Goal: Information Seeking & Learning: Learn about a topic

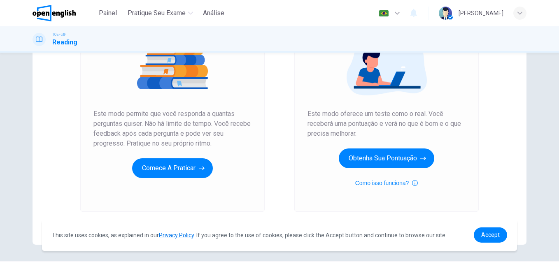
scroll to position [126, 0]
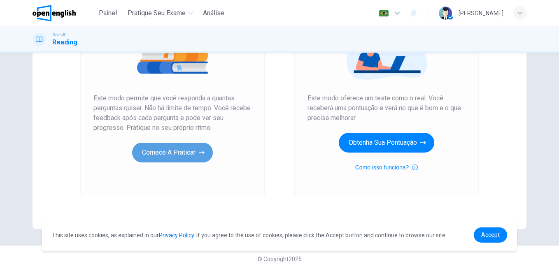
click at [179, 149] on button "Comece a praticar" at bounding box center [172, 153] width 81 height 20
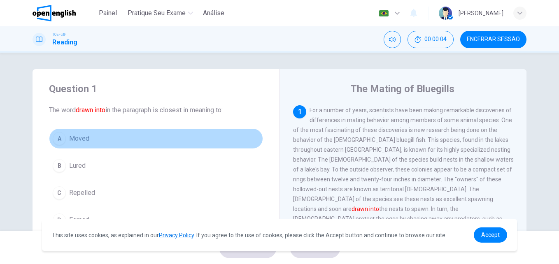
click at [179, 149] on button "A Moved" at bounding box center [156, 139] width 214 height 21
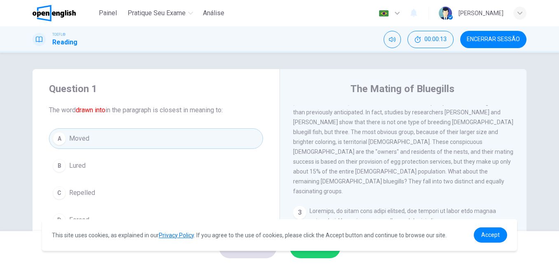
scroll to position [152, 0]
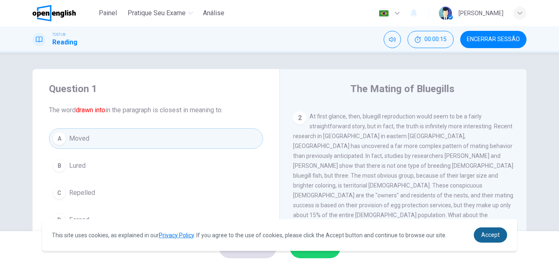
click at [494, 234] on span "Accept" at bounding box center [491, 235] width 19 height 7
click at [489, 234] on span "Accept" at bounding box center [491, 235] width 19 height 7
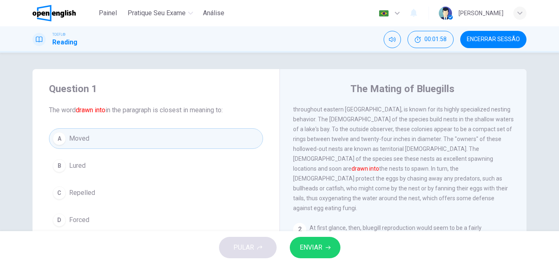
scroll to position [42, 0]
click at [280, 133] on div "The Mating of Bluegills 1 For a number of years, scientists have been making re…" at bounding box center [403, 212] width 247 height 286
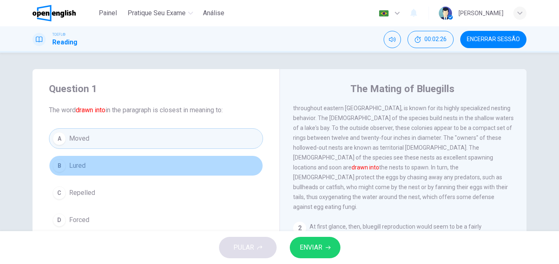
click at [229, 162] on button "B Lured" at bounding box center [156, 166] width 214 height 21
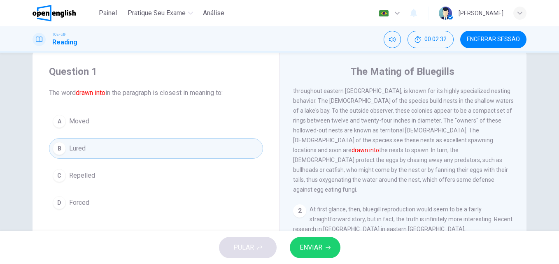
scroll to position [16, 0]
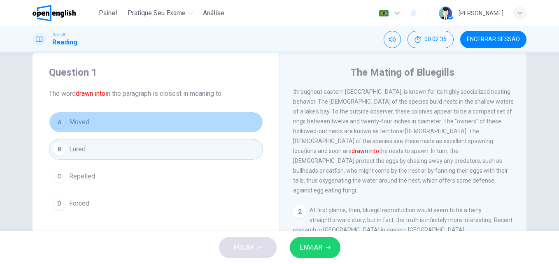
click at [62, 120] on div "A" at bounding box center [59, 122] width 13 height 13
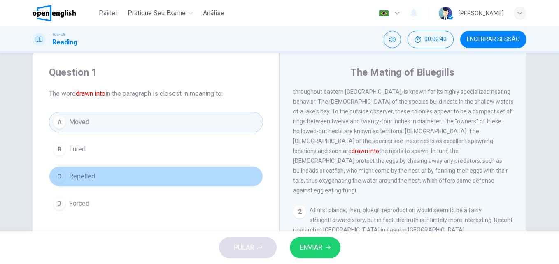
click at [72, 174] on span "Repelled" at bounding box center [82, 177] width 26 height 10
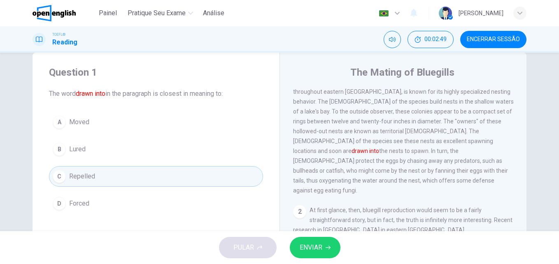
click at [107, 119] on button "A Moved" at bounding box center [156, 122] width 214 height 21
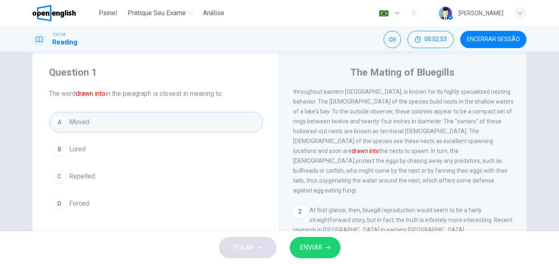
click at [319, 245] on span "ENVIAR" at bounding box center [311, 248] width 23 height 12
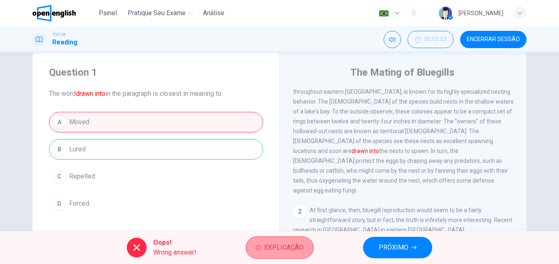
click at [276, 245] on span "Explicação" at bounding box center [283, 248] width 39 height 12
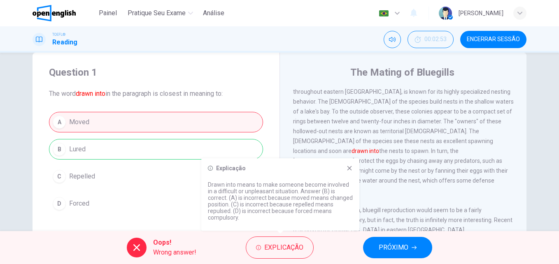
click at [350, 166] on icon at bounding box center [349, 168] width 7 height 7
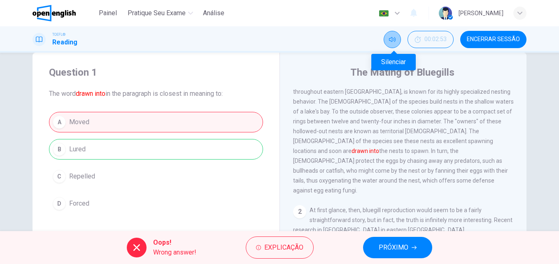
click at [393, 36] on button "Silenciar" at bounding box center [392, 39] width 17 height 17
click at [393, 36] on button "Desilenciar" at bounding box center [392, 39] width 17 height 17
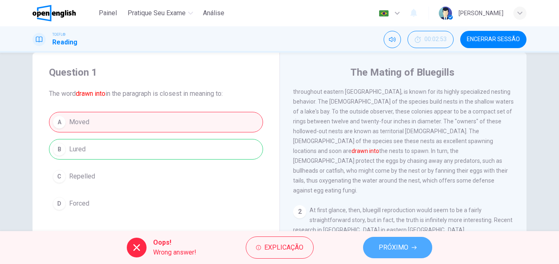
click at [400, 246] on span "PRÓXIMO" at bounding box center [394, 248] width 30 height 12
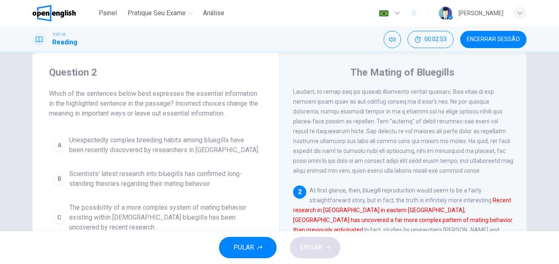
scroll to position [103, 0]
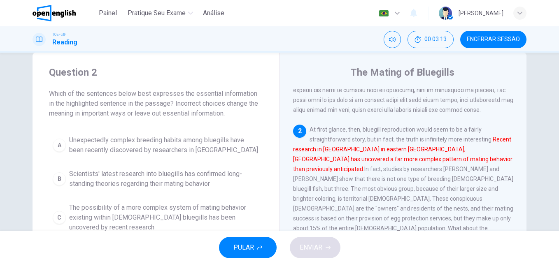
click at [260, 134] on div "A Unexpectedly complex breeding habits among bluegills have been recently disco…" at bounding box center [156, 206] width 214 height 148
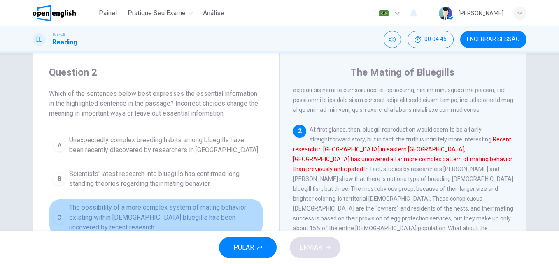
click at [201, 208] on span "The possibility of a more complex system of mating behavior existing within [DE…" at bounding box center [164, 218] width 190 height 30
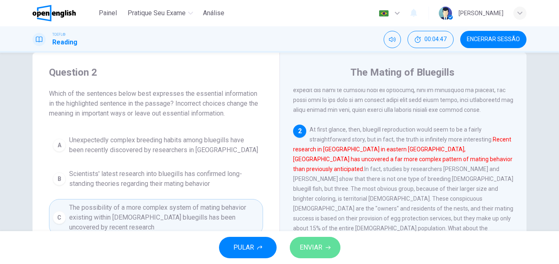
click at [315, 245] on span "ENVIAR" at bounding box center [311, 248] width 23 height 12
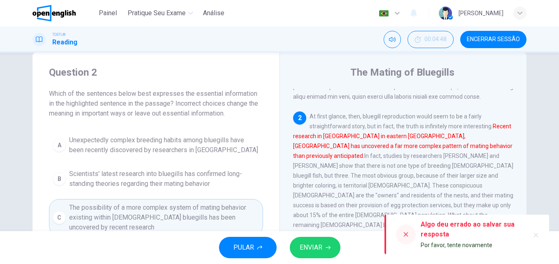
scroll to position [115, 0]
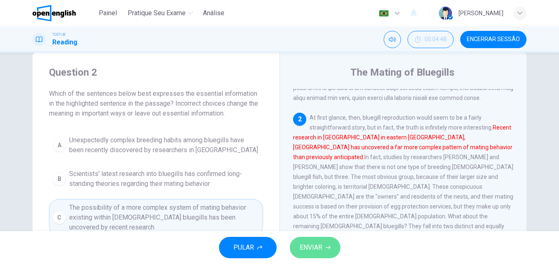
click at [309, 246] on span "ENVIAR" at bounding box center [311, 248] width 23 height 12
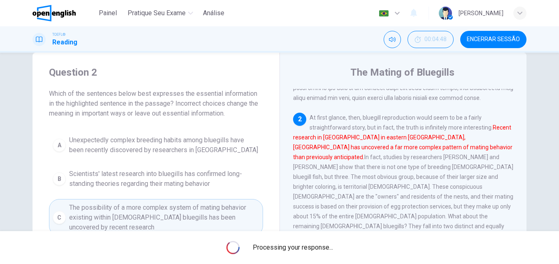
click at [353, 135] on span "At first glance, then, bluegill reproduction would seem to be a fairly straight…" at bounding box center [403, 177] width 220 height 125
click at [373, 122] on span "At first glance, then, bluegill reproduction would seem to be a fairly straight…" at bounding box center [403, 177] width 220 height 125
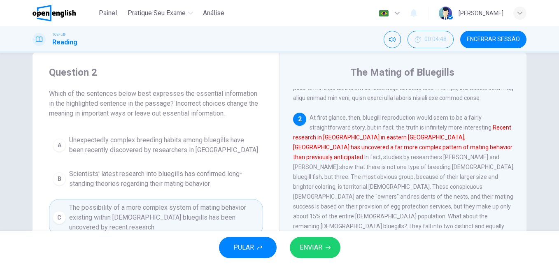
click at [373, 122] on span "At first glance, then, bluegill reproduction would seem to be a fairly straight…" at bounding box center [403, 177] width 220 height 125
click at [212, 11] on span "Análise" at bounding box center [213, 13] width 21 height 10
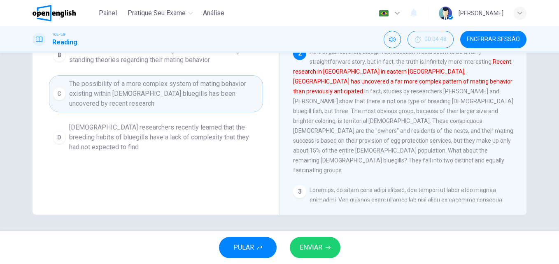
scroll to position [55, 0]
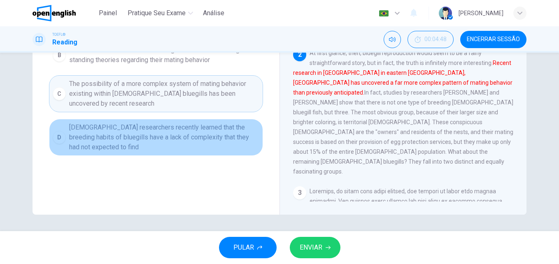
click at [215, 129] on span "[DEMOGRAPHIC_DATA] researchers recently learned that the breeding habits of blu…" at bounding box center [164, 138] width 190 height 30
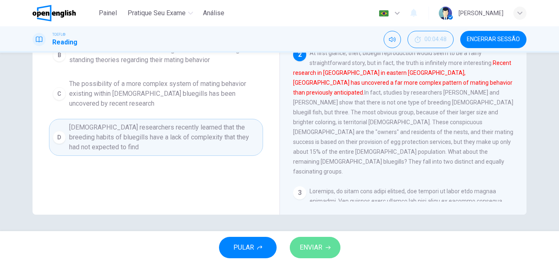
click at [319, 241] on button "ENVIAR" at bounding box center [315, 247] width 51 height 21
click at [314, 242] on button "ENVIAR" at bounding box center [315, 247] width 51 height 21
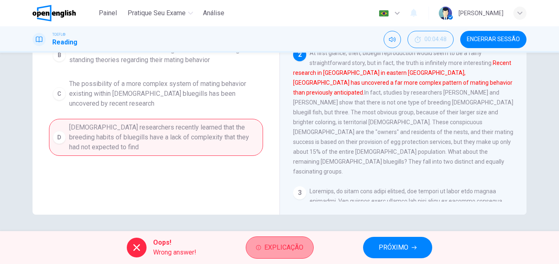
click at [295, 245] on span "Explicação" at bounding box center [283, 248] width 39 height 12
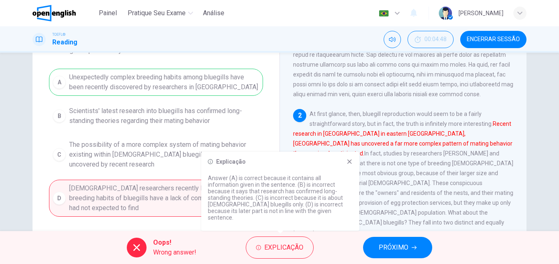
scroll to position [80, 0]
click at [349, 164] on icon at bounding box center [350, 162] width 5 height 5
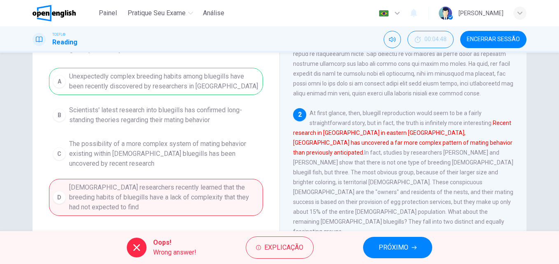
click at [232, 80] on div "A Unexpectedly complex breeding habits among bluegills have been recently disco…" at bounding box center [156, 142] width 214 height 148
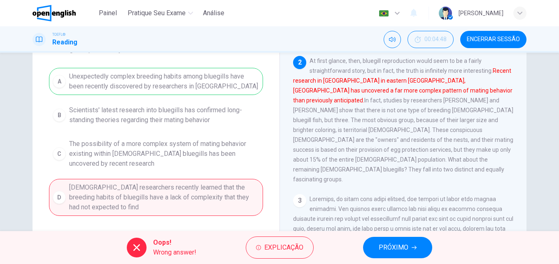
scroll to position [108, 0]
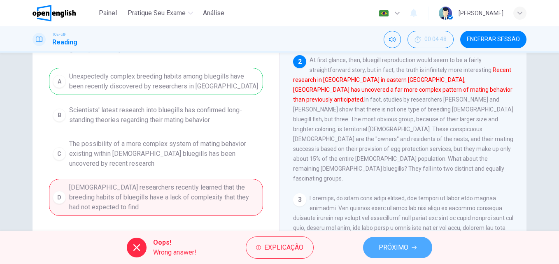
click at [402, 246] on span "PRÓXIMO" at bounding box center [394, 248] width 30 height 12
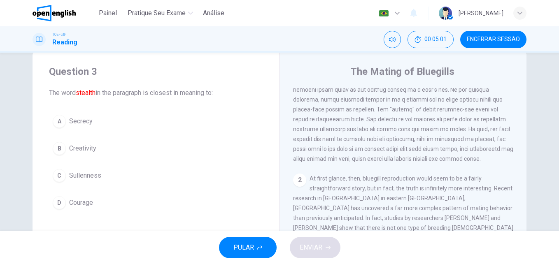
scroll to position [16, 0]
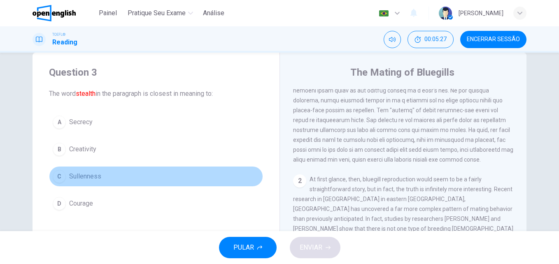
click at [80, 173] on span "Sullenness" at bounding box center [85, 177] width 32 height 10
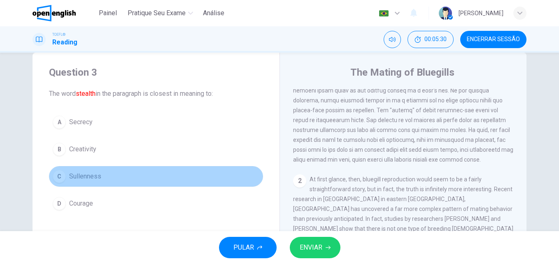
drag, startPoint x: 99, startPoint y: 176, endPoint x: 65, endPoint y: 171, distance: 34.5
click at [65, 171] on button "C Sullenness" at bounding box center [156, 176] width 214 height 21
